Goal: Information Seeking & Learning: Check status

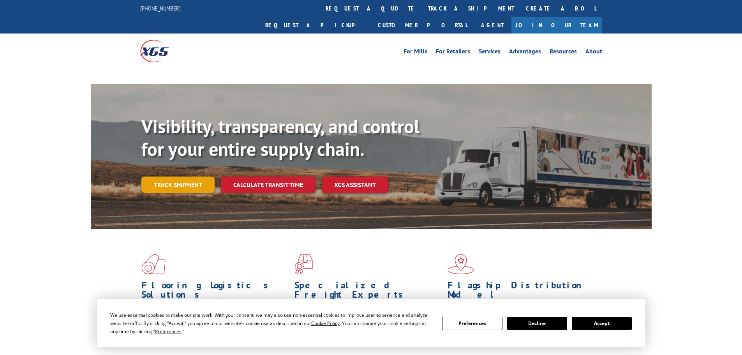
click at [193, 176] on link "Track shipment" at bounding box center [177, 184] width 73 height 16
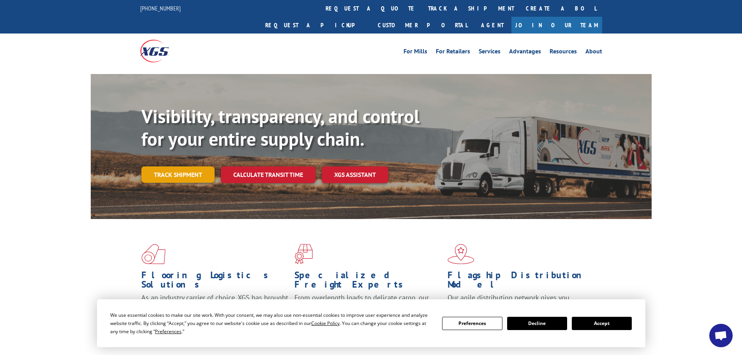
click at [174, 166] on link "Track shipment" at bounding box center [177, 174] width 73 height 16
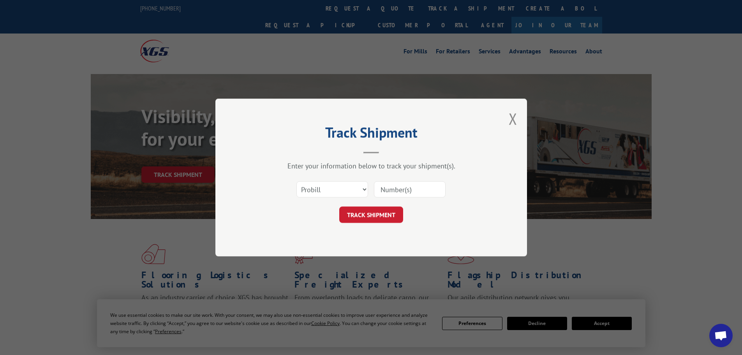
click at [380, 187] on input at bounding box center [410, 189] width 72 height 16
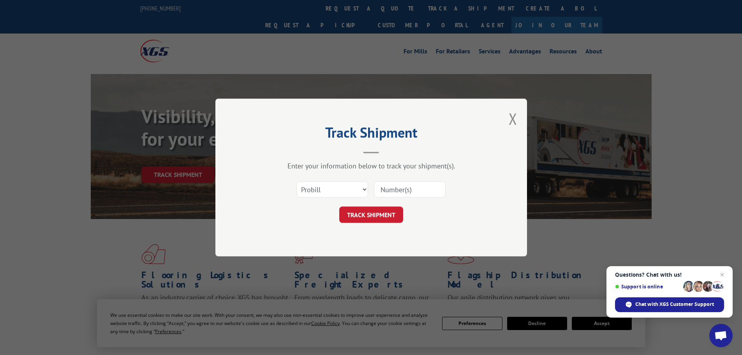
paste input "17519017"
type input "17519017"
click at [381, 215] on button "TRACK SHIPMENT" at bounding box center [371, 214] width 64 height 16
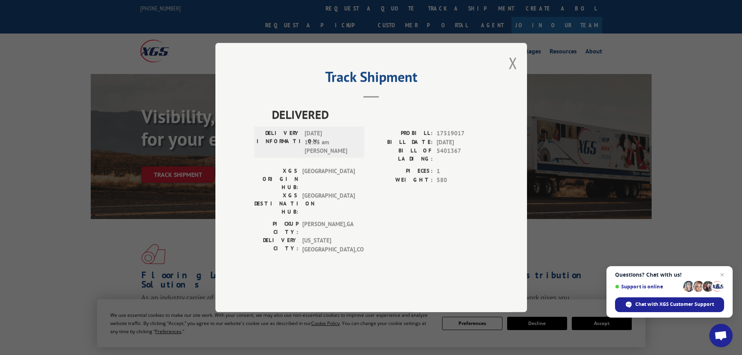
click at [524, 81] on div "Track Shipment DELIVERED DELIVERY INFORMATION: [DATE] 11:05 am [PERSON_NAME]: 1…" at bounding box center [370, 177] width 311 height 269
click at [515, 73] on button "Close modal" at bounding box center [512, 63] width 9 height 21
